Goal: Navigation & Orientation: Find specific page/section

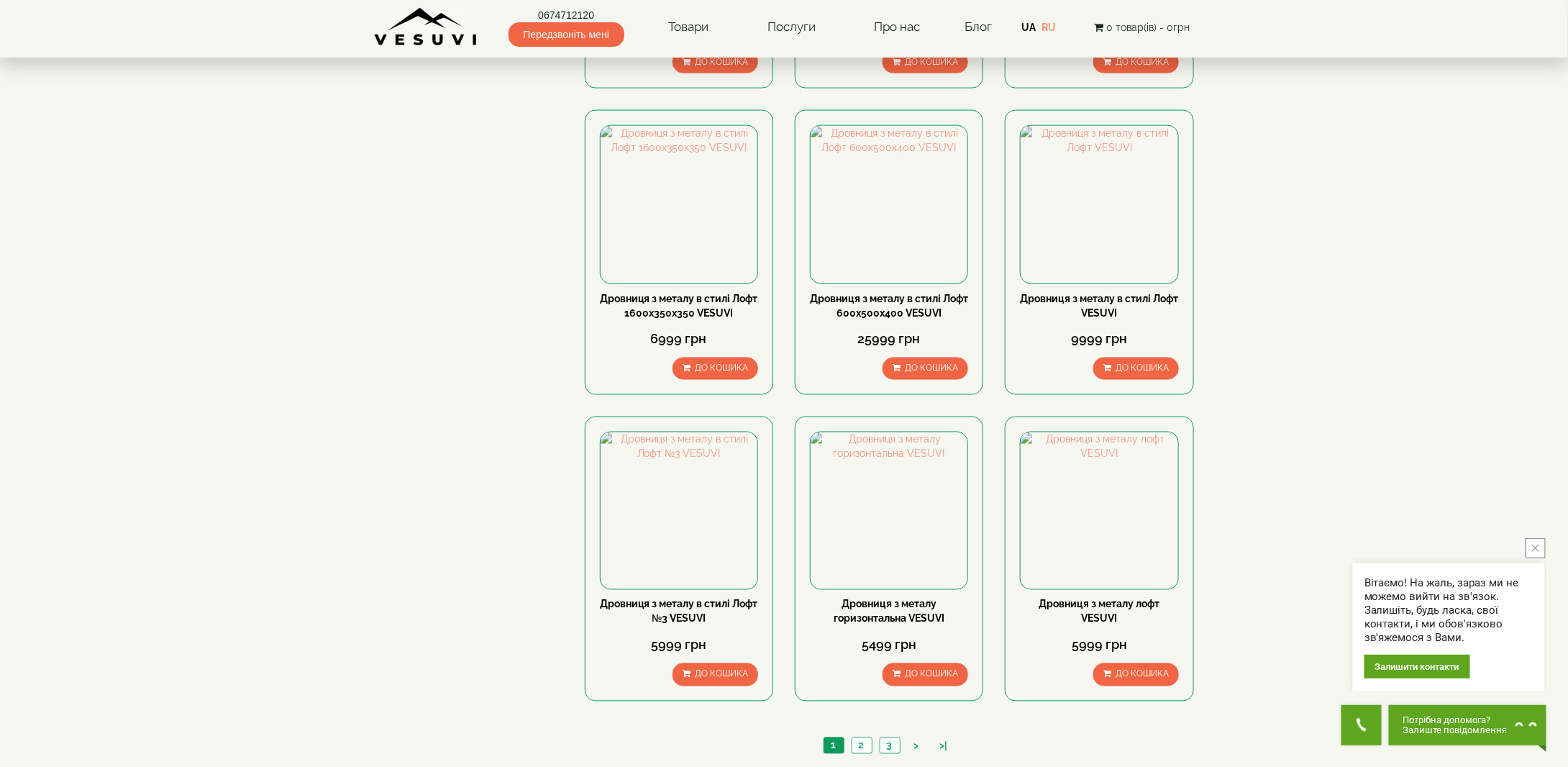
scroll to position [1367, 0]
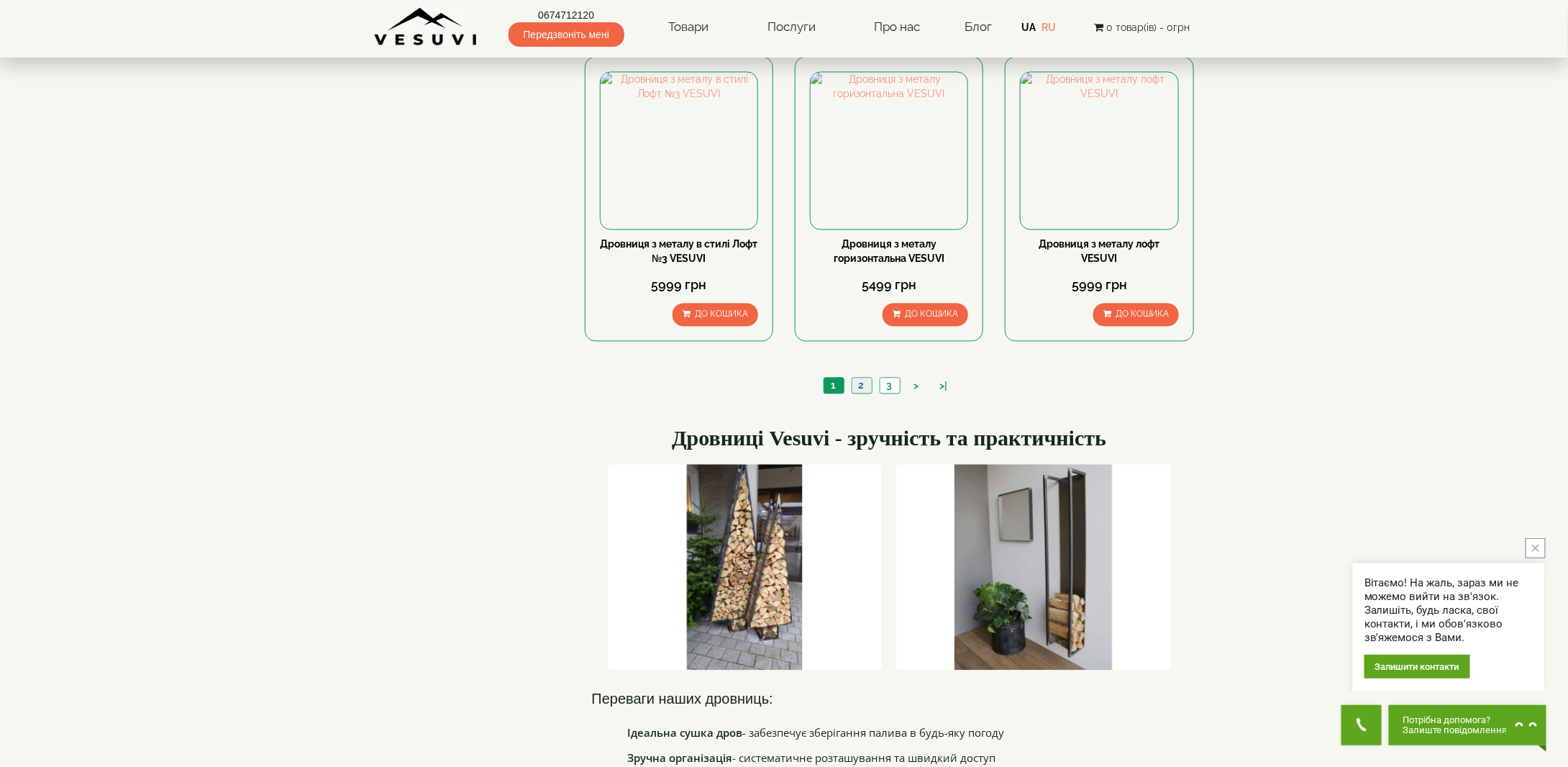
click at [864, 385] on link "2" at bounding box center [862, 386] width 20 height 15
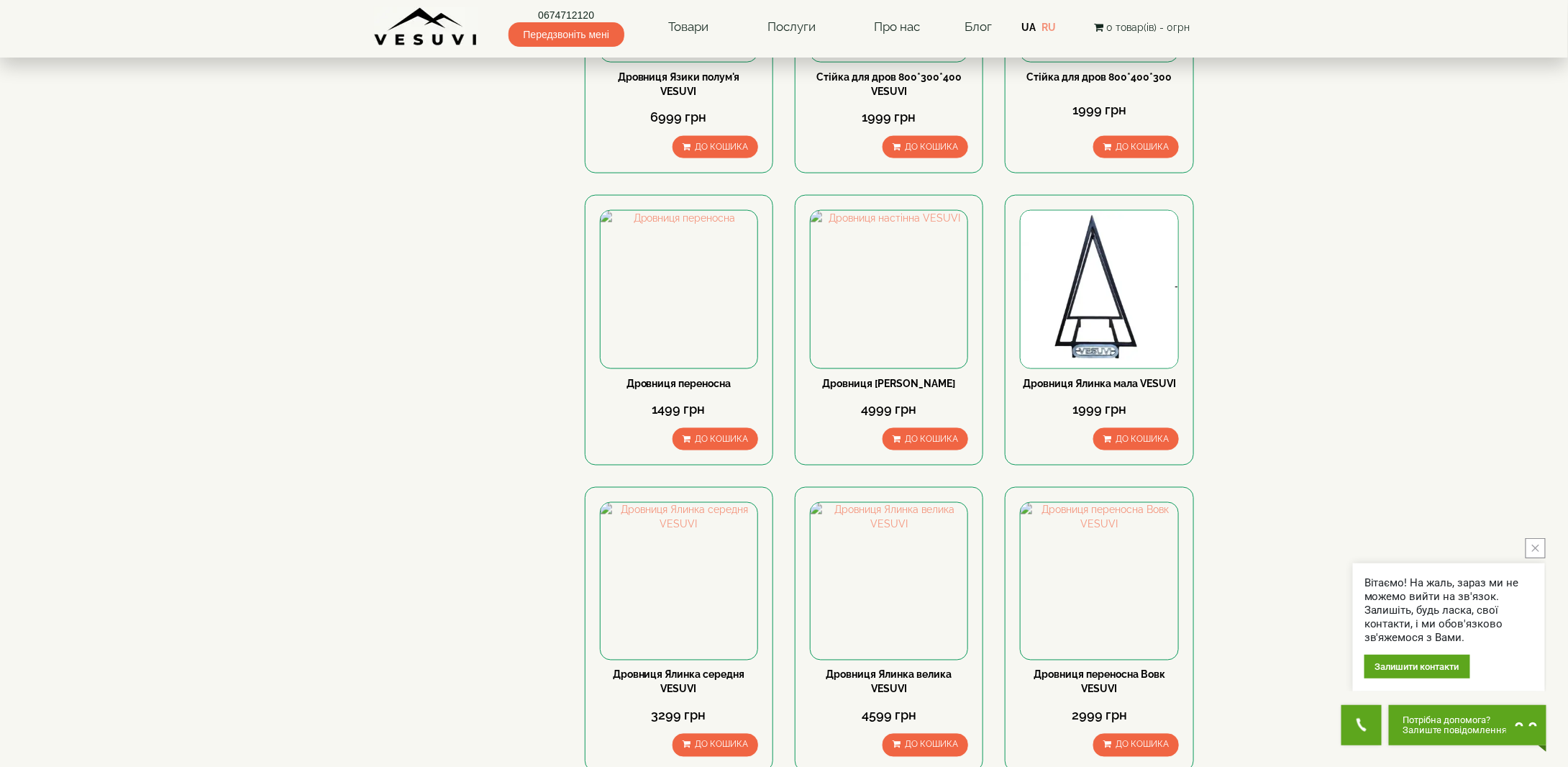
scroll to position [1079, 0]
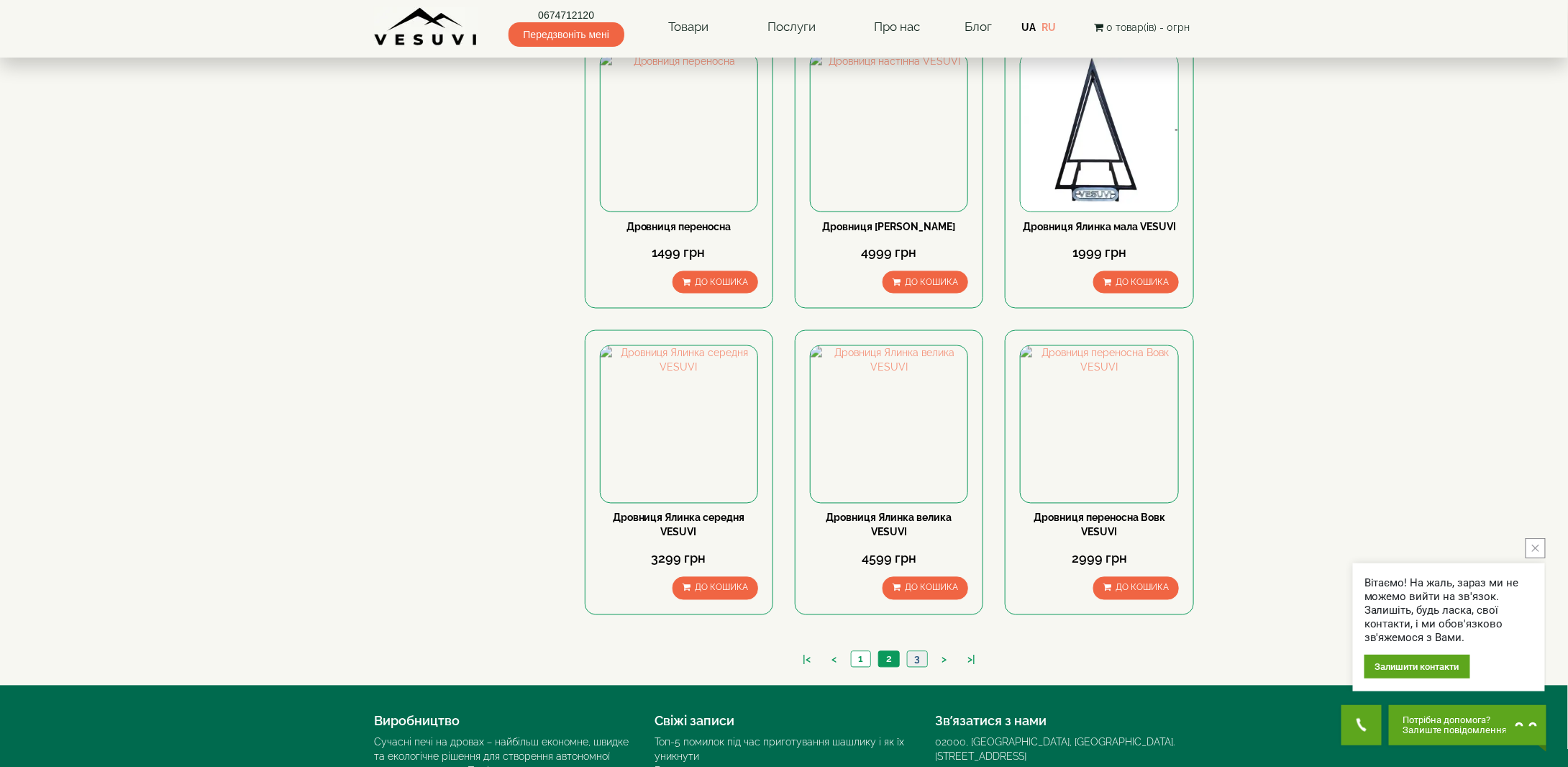
click at [924, 653] on link "3" at bounding box center [917, 659] width 20 height 15
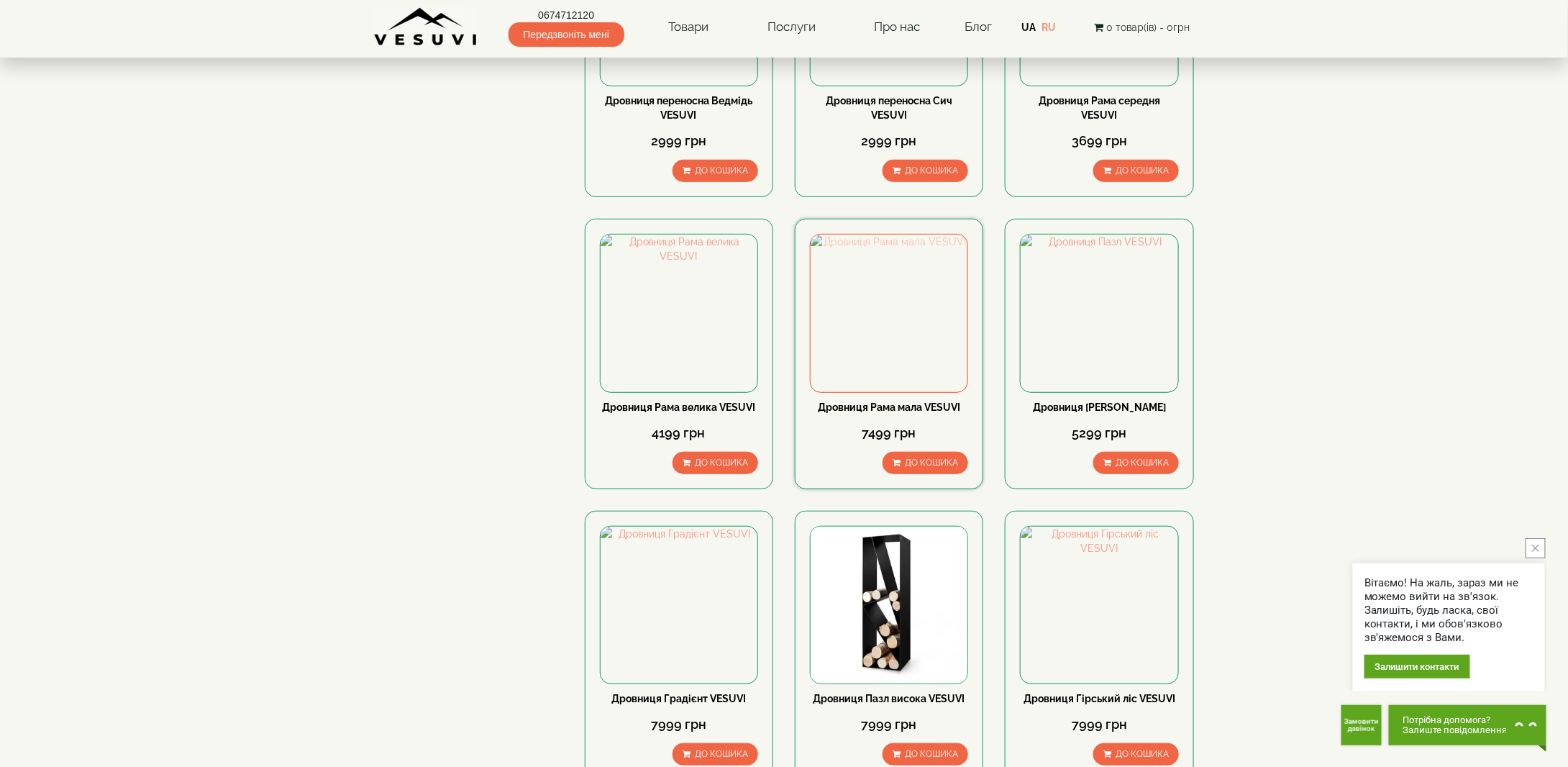
scroll to position [216, 0]
